Goal: Book appointment/travel/reservation

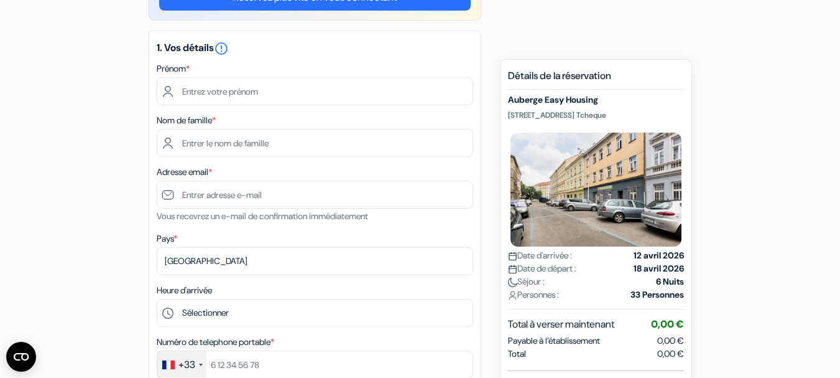
scroll to position [215, 0]
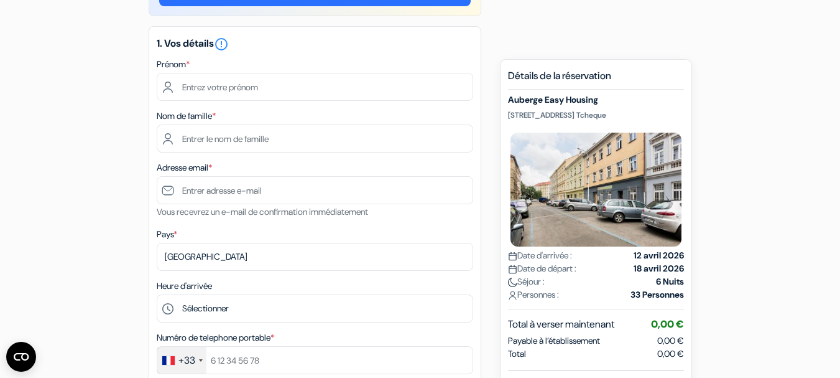
click at [646, 167] on img at bounding box center [596, 189] width 176 height 119
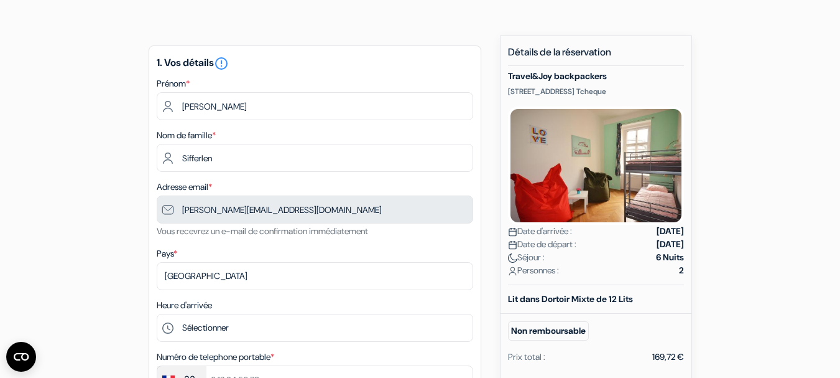
scroll to position [73, 0]
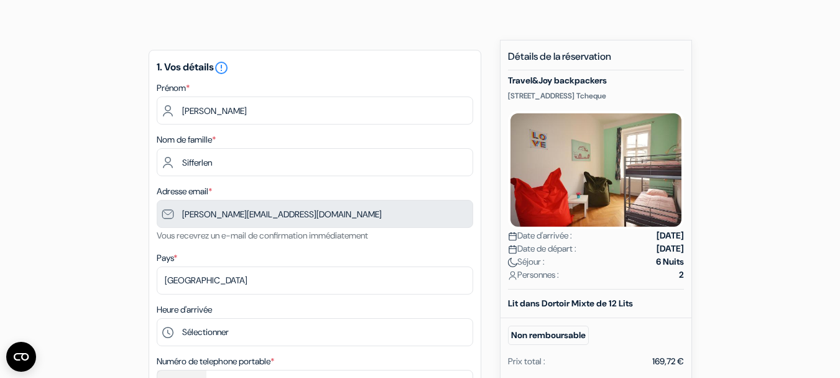
drag, startPoint x: 508, startPoint y: 81, endPoint x: 672, endPoint y: 92, distance: 164.6
click at [672, 92] on div "Travel&Joy backpackers [STREET_ADDRESS] Tcheque Date d'arrivée : [DATE] Date de…" at bounding box center [596, 182] width 176 height 214
copy div "Travel&Joy backpackers Spálená 87/11, Prague, Republique Tcheque"
